Goal: Task Accomplishment & Management: Use online tool/utility

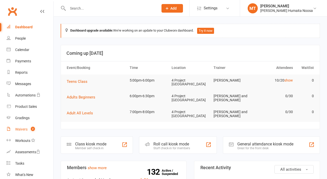
click at [26, 129] on div "Waivers" at bounding box center [21, 129] width 12 height 4
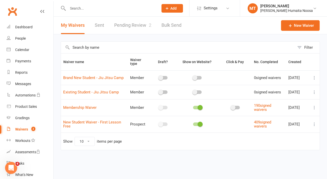
click at [136, 26] on link "Pending Review 2" at bounding box center [132, 25] width 37 height 17
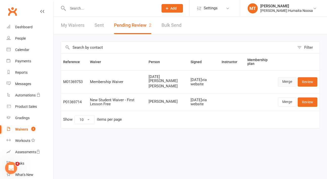
click at [285, 80] on link "Merge" at bounding box center [287, 81] width 18 height 9
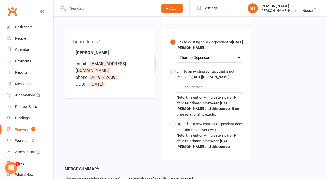
scroll to position [139, 0]
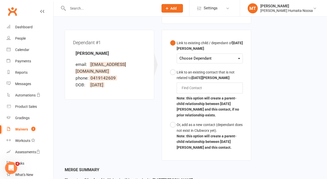
click at [219, 55] on div "Choose Dependant" at bounding box center [209, 58] width 61 height 7
click at [215, 65] on link "[PERSON_NAME]" at bounding box center [205, 70] width 50 height 11
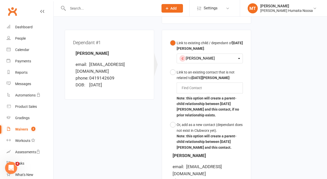
scroll to position [212, 0]
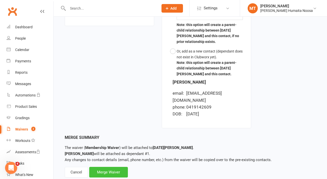
click at [107, 167] on div "Merge Waiver" at bounding box center [108, 172] width 39 height 11
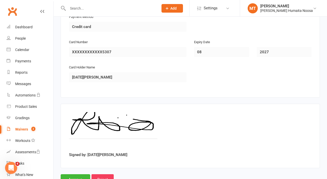
scroll to position [599, 0]
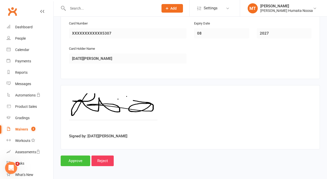
click at [79, 162] on input "Approve" at bounding box center [76, 161] width 30 height 11
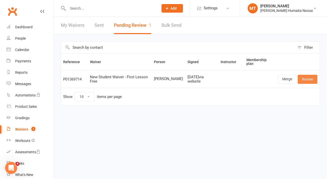
click at [302, 78] on link "Review" at bounding box center [308, 79] width 20 height 9
